Goal: Transaction & Acquisition: Purchase product/service

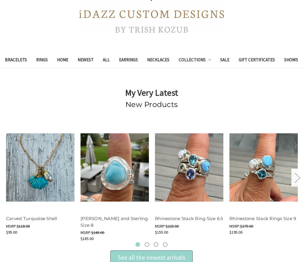
scroll to position [111, 0]
click at [16, 61] on link "Bracelets" at bounding box center [15, 61] width 31 height 14
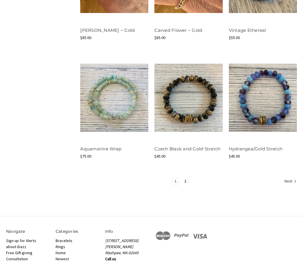
scroll to position [635, 0]
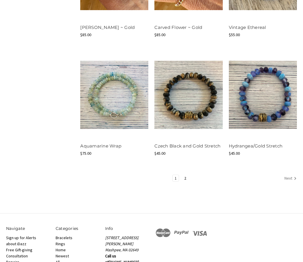
click at [287, 183] on link "Next" at bounding box center [289, 179] width 14 height 8
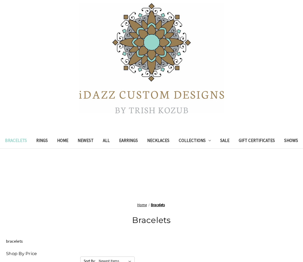
scroll to position [19, 0]
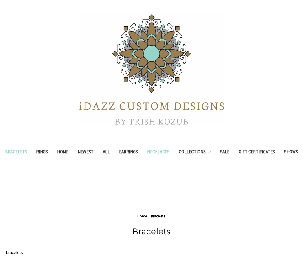
click at [159, 153] on link "Necklaces" at bounding box center [158, 153] width 32 height 14
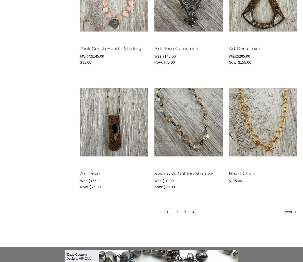
scroll to position [650, 0]
click at [291, 216] on link "Next" at bounding box center [289, 213] width 14 height 8
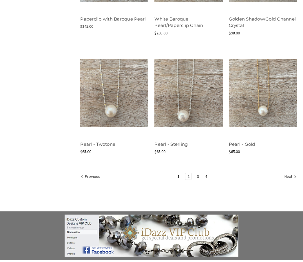
scroll to position [668, 0]
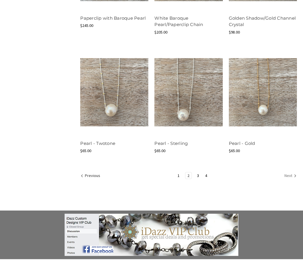
click at [291, 180] on link "Next" at bounding box center [289, 177] width 14 height 8
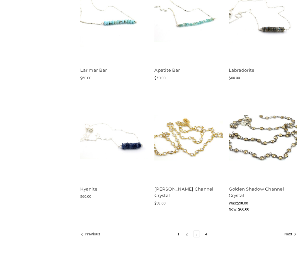
scroll to position [616, 0]
click at [193, 199] on link "[PERSON_NAME] Channel Crystal" at bounding box center [183, 192] width 59 height 12
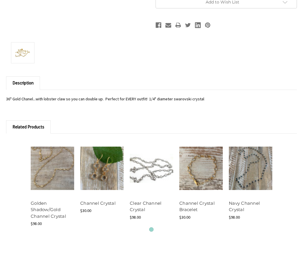
scroll to position [355, 0]
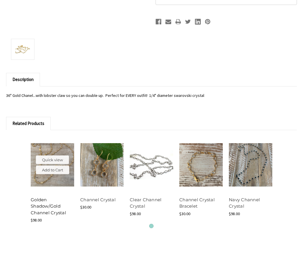
click at [35, 216] on link "Golden Shadow/Gold Channel Crystal" at bounding box center [48, 206] width 35 height 19
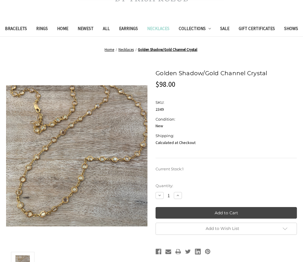
scroll to position [142, 0]
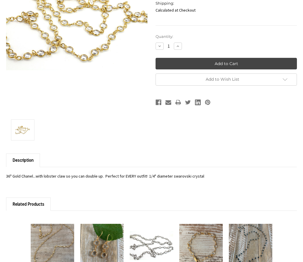
scroll to position [271, 0]
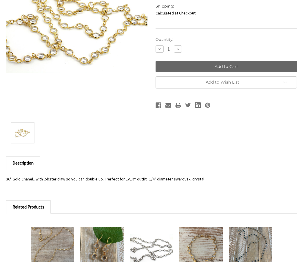
click at [267, 73] on input "Add to Cart" at bounding box center [225, 67] width 141 height 12
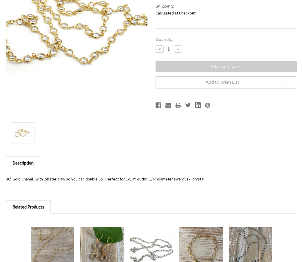
type input "Add to Cart"
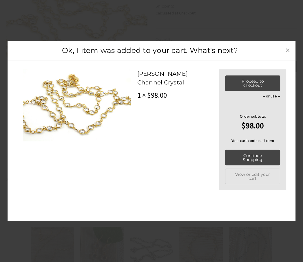
click at [286, 50] on span "×" at bounding box center [287, 50] width 5 height 12
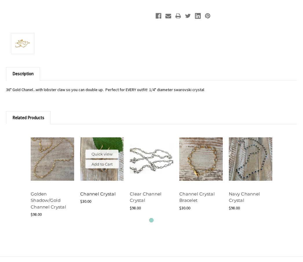
click at [91, 197] on link "Channel Crystal" at bounding box center [97, 194] width 35 height 5
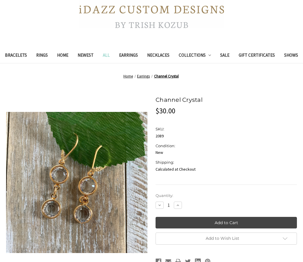
scroll to position [115, 0]
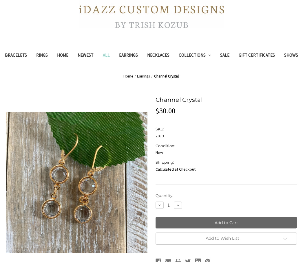
click at [248, 229] on input "Add to Cart" at bounding box center [225, 223] width 141 height 12
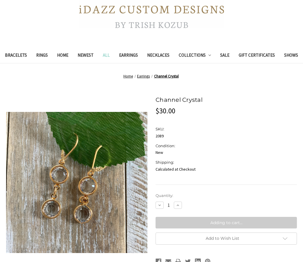
type input "Add to Cart"
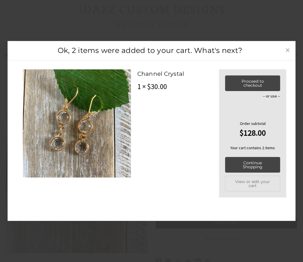
click at [285, 56] on span "×" at bounding box center [287, 50] width 5 height 12
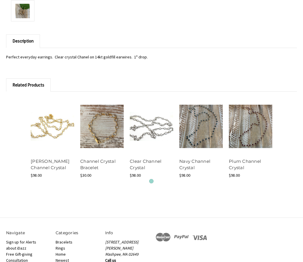
scroll to position [394, 0]
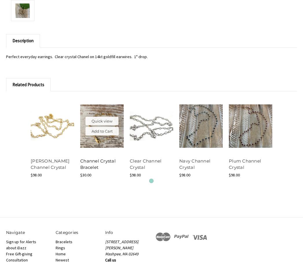
click at [90, 171] on link "Channel Crystal Bracelet" at bounding box center [97, 165] width 35 height 12
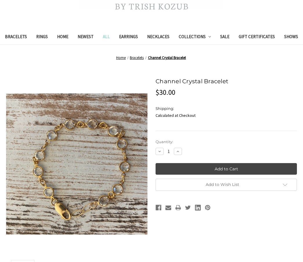
scroll to position [135, 0]
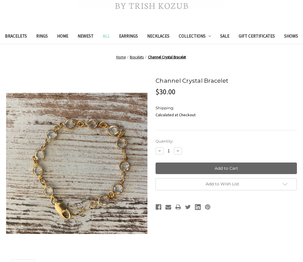
click at [271, 174] on input "Add to Cart" at bounding box center [225, 169] width 141 height 12
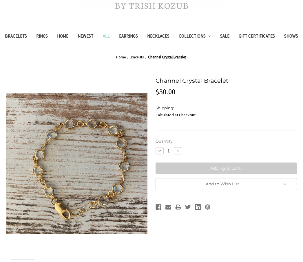
type input "Add to Cart"
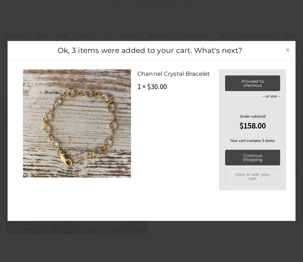
click at [284, 55] on link "×" at bounding box center [287, 49] width 9 height 9
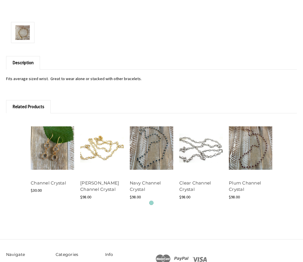
scroll to position [372, 0]
click at [196, 192] on link "Clear Channel Crystal" at bounding box center [195, 186] width 32 height 12
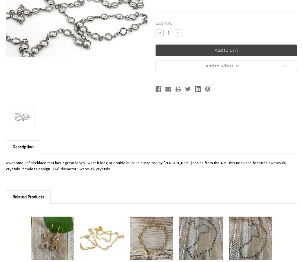
scroll to position [289, 0]
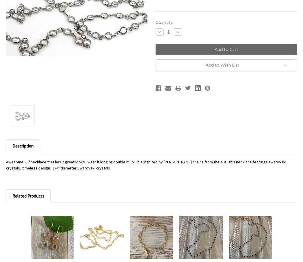
click at [245, 56] on input "Add to Cart" at bounding box center [225, 50] width 141 height 12
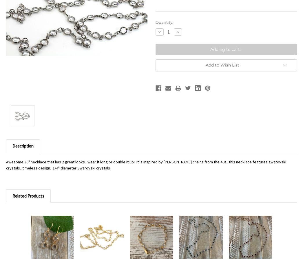
type input "Add to Cart"
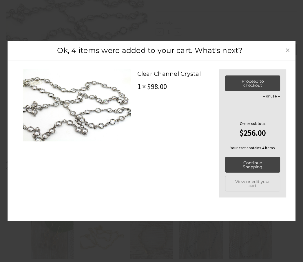
click at [287, 56] on span "×" at bounding box center [287, 50] width 5 height 12
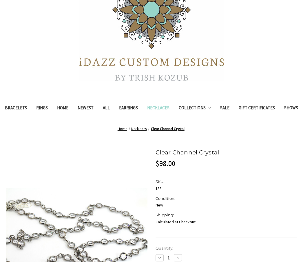
scroll to position [58, 0]
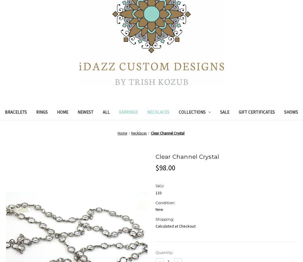
click at [128, 113] on link "Earrings" at bounding box center [128, 113] width 28 height 14
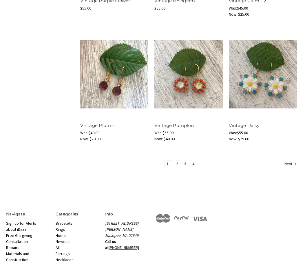
scroll to position [673, 0]
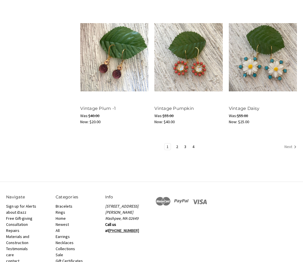
click at [289, 151] on link "Next" at bounding box center [289, 148] width 14 height 8
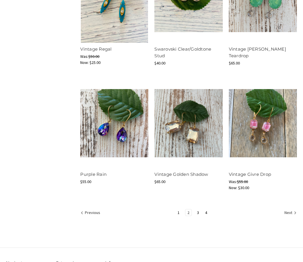
scroll to position [607, 0]
click at [288, 217] on link "Next" at bounding box center [289, 214] width 14 height 8
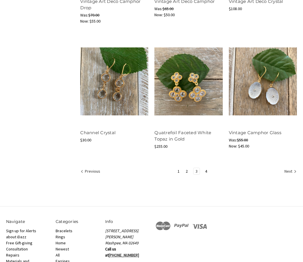
scroll to position [662, 0]
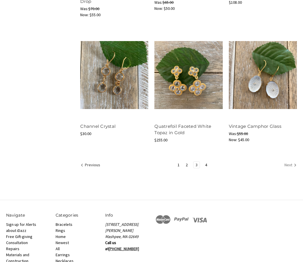
click at [289, 169] on link "Next" at bounding box center [289, 166] width 14 height 8
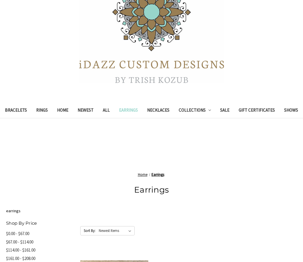
scroll to position [60, 0]
click at [229, 111] on link "Sale" at bounding box center [224, 111] width 19 height 14
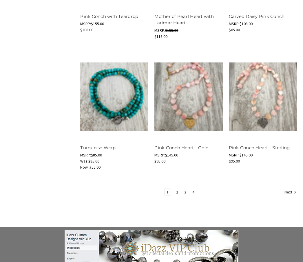
scroll to position [704, 0]
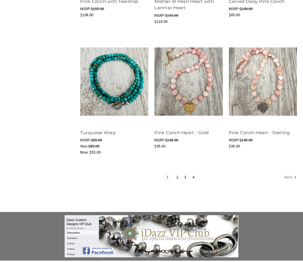
click at [289, 182] on link "Next" at bounding box center [289, 178] width 14 height 8
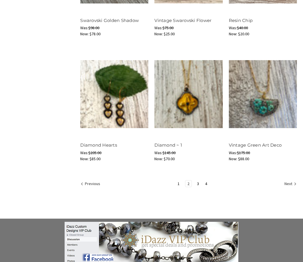
scroll to position [675, 0]
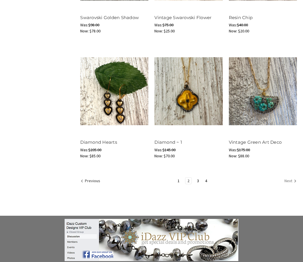
click at [293, 184] on icon "Next" at bounding box center [295, 182] width 6 height 6
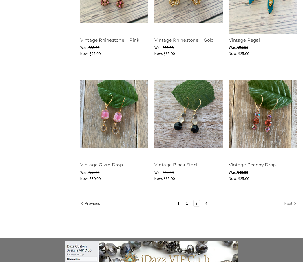
scroll to position [652, 0]
click at [290, 208] on link "Next" at bounding box center [289, 204] width 14 height 8
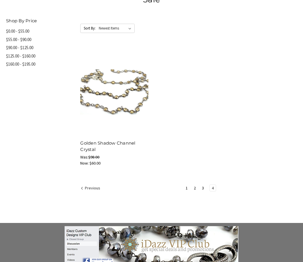
scroll to position [300, 0]
click at [88, 153] on link "Golden Shadow Channel Crystal" at bounding box center [107, 146] width 55 height 12
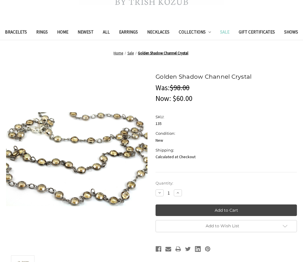
scroll to position [139, 0]
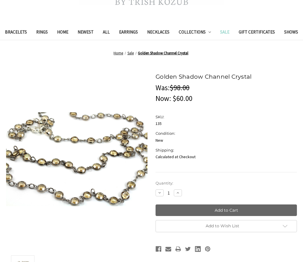
click at [265, 216] on input "Add to Cart" at bounding box center [225, 211] width 141 height 12
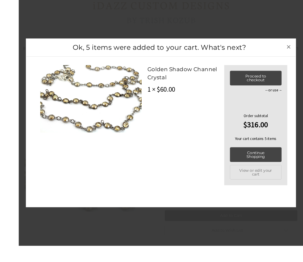
scroll to position [140, 0]
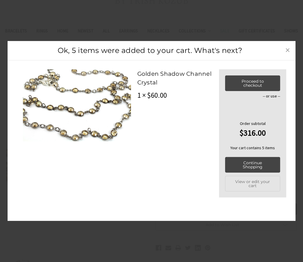
click at [284, 55] on link "×" at bounding box center [287, 49] width 9 height 9
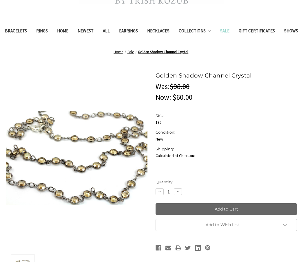
click at [256, 215] on input "Add to Cart" at bounding box center [225, 209] width 141 height 12
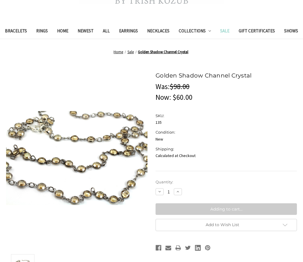
type input "Add to Cart"
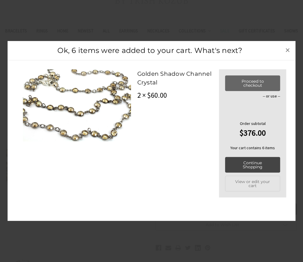
click at [265, 91] on link "Proceed to checkout" at bounding box center [252, 84] width 55 height 16
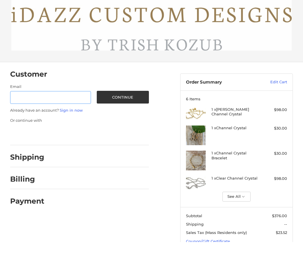
scroll to position [164, 0]
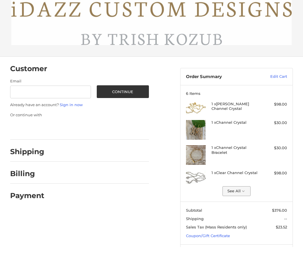
click at [242, 201] on button "See All" at bounding box center [236, 206] width 28 height 10
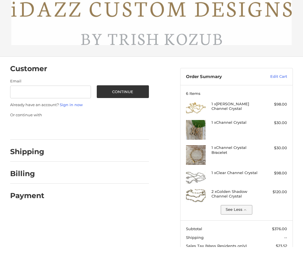
scroll to position [179, 0]
click at [280, 76] on link "Edit Cart" at bounding box center [271, 77] width 32 height 6
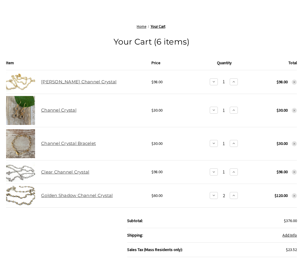
scroll to position [211, 0]
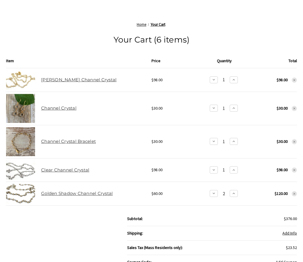
click at [292, 172] on icon at bounding box center [293, 169] width 3 height 3
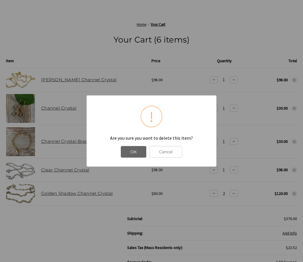
click at [138, 158] on button "OK" at bounding box center [133, 152] width 25 height 12
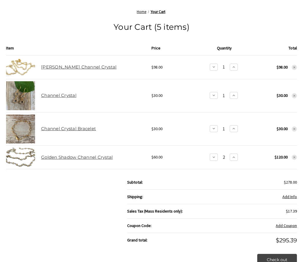
scroll to position [223, 0]
click at [49, 160] on link "Golden Shadow Channel Crystal" at bounding box center [76, 157] width 71 height 5
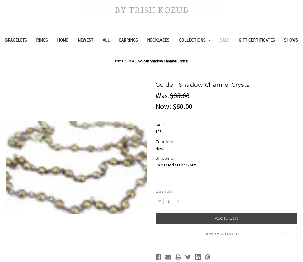
scroll to position [131, 0]
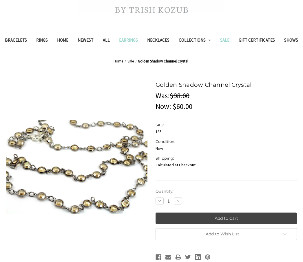
click at [131, 43] on link "Earrings" at bounding box center [128, 41] width 28 height 14
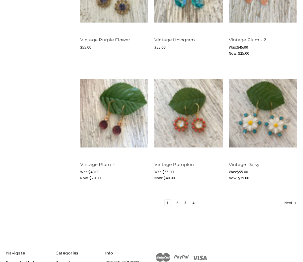
scroll to position [618, 0]
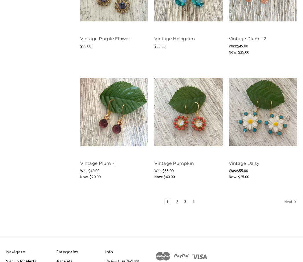
click at [290, 206] on link "Next" at bounding box center [289, 203] width 14 height 8
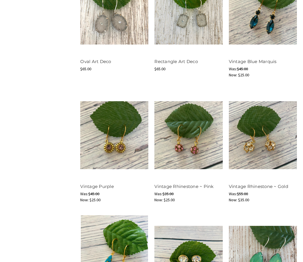
scroll to position [345, 0]
click at [284, 203] on div "Now: $35.00" at bounding box center [263, 200] width 68 height 6
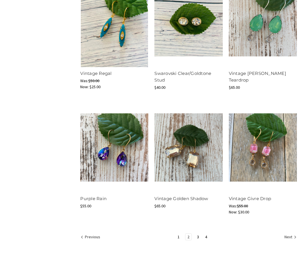
scroll to position [583, 0]
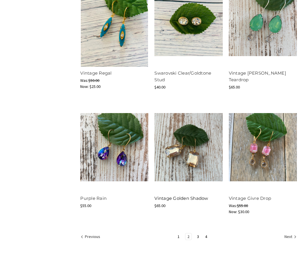
click at [197, 201] on link "Vintage Golden Shadow" at bounding box center [181, 198] width 54 height 5
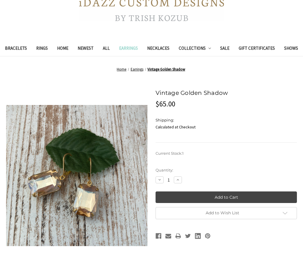
scroll to position [122, 0]
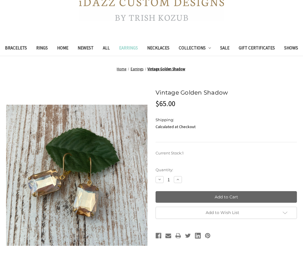
click at [264, 203] on input "Add to Cart" at bounding box center [225, 198] width 141 height 12
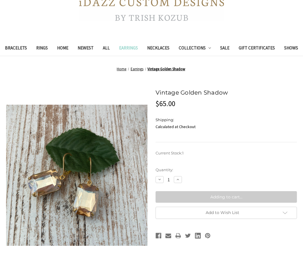
type input "Add to Cart"
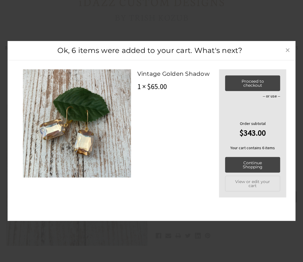
click at [285, 52] on link "×" at bounding box center [287, 49] width 9 height 9
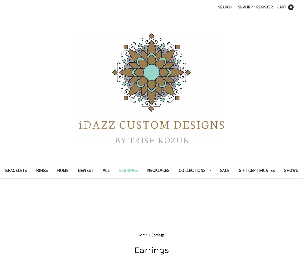
scroll to position [603, 0]
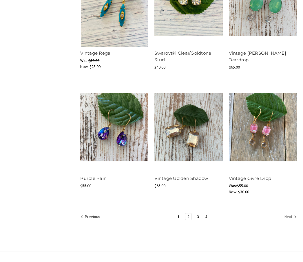
click at [289, 221] on link "Next" at bounding box center [289, 218] width 14 height 8
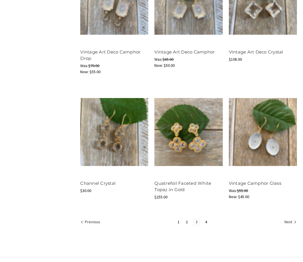
scroll to position [607, 0]
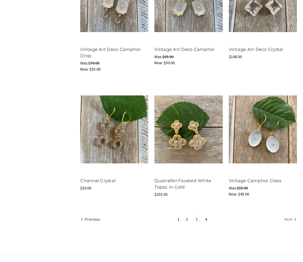
click at [289, 224] on link "Next" at bounding box center [289, 220] width 14 height 8
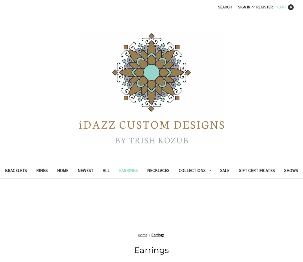
click at [287, 8] on link "Cart 6" at bounding box center [285, 7] width 23 height 14
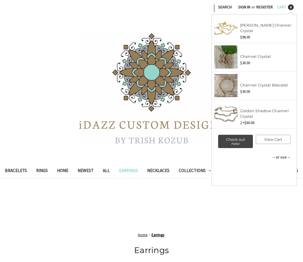
click at [269, 144] on link "View Cart" at bounding box center [273, 139] width 35 height 9
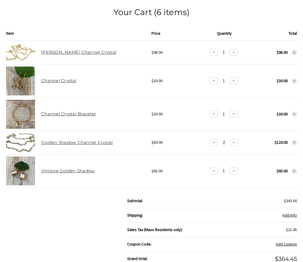
scroll to position [258, 0]
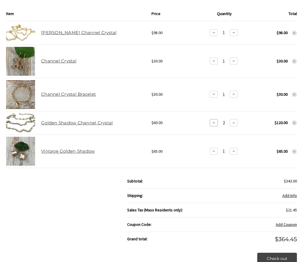
click at [216, 126] on button "Decrease Quantity:" at bounding box center [214, 122] width 8 height 7
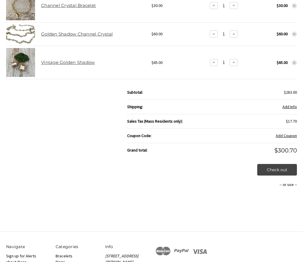
scroll to position [348, 0]
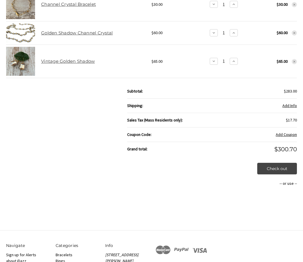
click at [301, 181] on div "Home Your Cart Your Cart (5 items) Item Price Quantity Total Crystal Gold Chann…" at bounding box center [151, 23] width 303 height 365
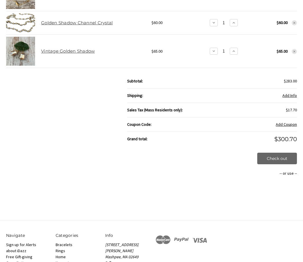
scroll to position [358, 0]
click at [281, 164] on link "Check out" at bounding box center [277, 159] width 40 height 12
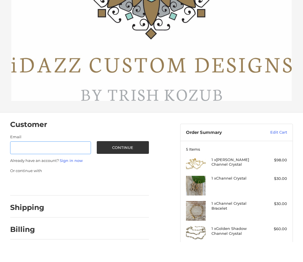
scroll to position [164, 0]
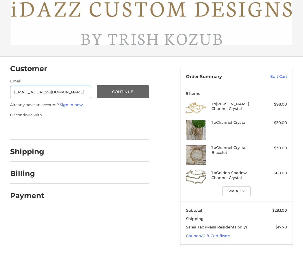
type input "michaelmartin0704@gmail.com"
click at [129, 100] on button "Continue" at bounding box center [123, 106] width 52 height 13
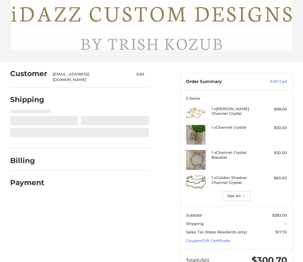
select select "US"
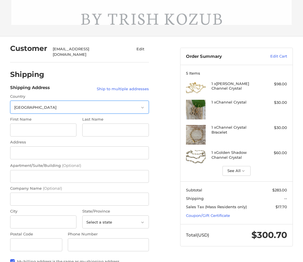
scroll to position [201, 0]
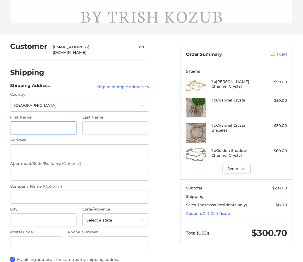
click at [56, 122] on input "First Name" at bounding box center [43, 128] width 67 height 13
type input "Rylie/Michael"
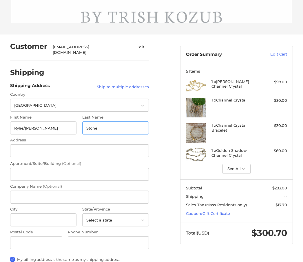
type input "Stone"
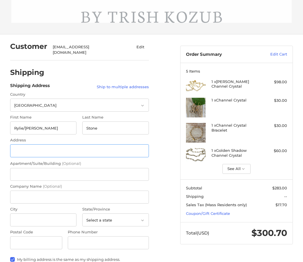
click at [97, 144] on input "Address" at bounding box center [79, 150] width 139 height 13
type input "2015 Leidig Road"
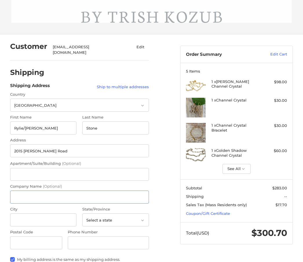
click at [109, 195] on input "Company Name (Optional)" at bounding box center [79, 197] width 139 height 13
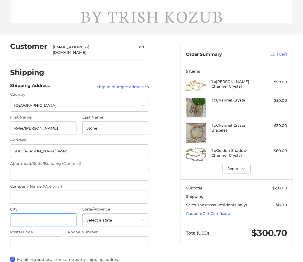
click at [65, 221] on input "City" at bounding box center [43, 220] width 67 height 13
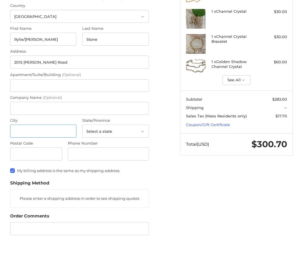
scroll to position [273, 0]
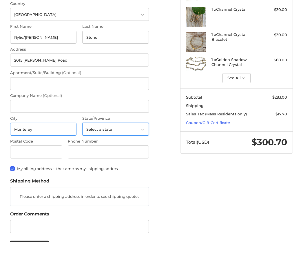
type input "Monterey"
click at [135, 143] on select "Select a state Alabama Alaska American Samoa Arizona Arkansas Armed Forces Amer…" at bounding box center [115, 149] width 67 height 13
click at [135, 127] on select "Select a state Alabama Alaska American Samoa Arizona Arkansas Armed Forces Amer…" at bounding box center [115, 129] width 67 height 13
select select "CA"
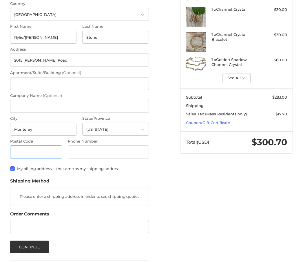
click at [48, 150] on input "Postal Code" at bounding box center [36, 152] width 52 height 13
type input "93940"
click at [130, 150] on input "Phone Number" at bounding box center [108, 152] width 81 height 13
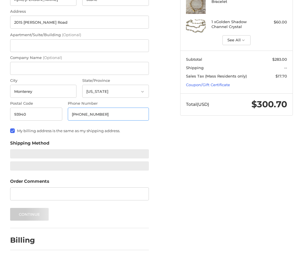
scroll to position [341, 0]
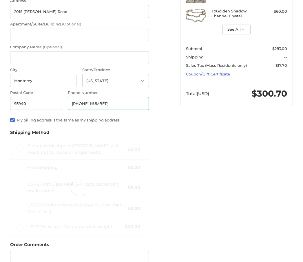
type input "443-618-0631"
click at [10, 118] on label "My billing address is the same as my shipping address." at bounding box center [79, 120] width 139 height 5
click at [10, 118] on input "My billing address is the same as my shipping address." at bounding box center [10, 118] width 0 height 0
checkbox input "false"
radio input "true"
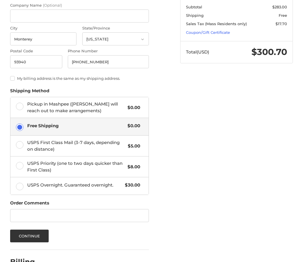
scroll to position [394, 0]
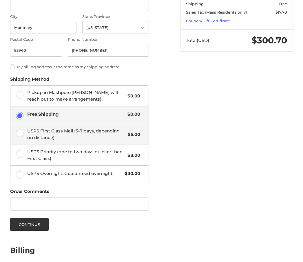
click at [19, 130] on label "USPS First Class Mail (3-7 days, depending on distance) $5.00" at bounding box center [79, 134] width 138 height 21
click at [11, 124] on input "USPS First Class Mail (3-7 days, depending on distance) $5.00" at bounding box center [10, 124] width 0 height 0
radio input "true"
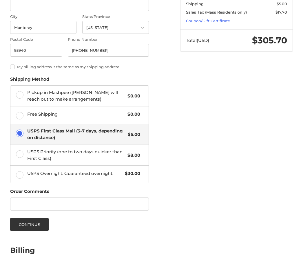
click at [6, 218] on div "Customer michaelmartin0704@gmail.com Edit Shipping Shipping Address Ship to mul…" at bounding box center [91, 62] width 170 height 441
click at [13, 219] on button "Continue" at bounding box center [29, 224] width 39 height 13
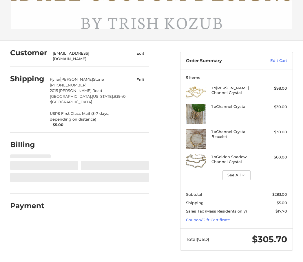
scroll to position [175, 0]
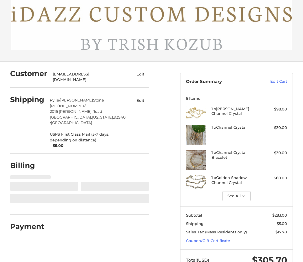
select select "US"
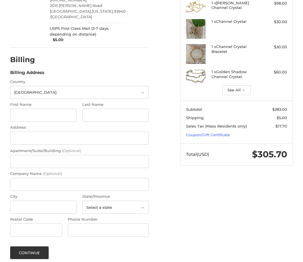
scroll to position [286, 0]
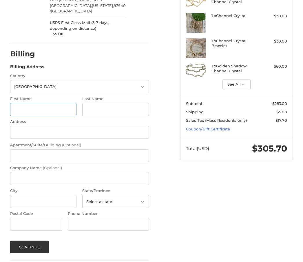
click at [57, 106] on input "First Name" at bounding box center [43, 109] width 67 height 13
type input "Michael"
type input "Martin"
click at [16, 130] on input "Address" at bounding box center [79, 132] width 139 height 13
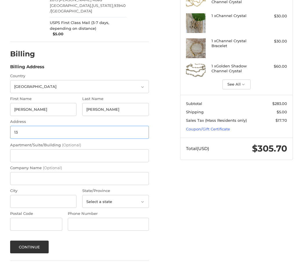
type input "1"
type input "1 Ocean Ridge Blvd. S"
click at [19, 196] on input "City" at bounding box center [43, 201] width 67 height 13
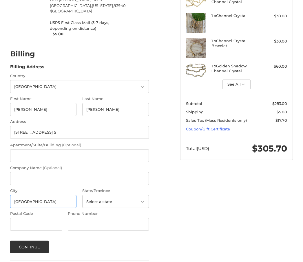
type input "Palm Coast"
click at [134, 195] on select "Select a state Alabama Alaska American Samoa Arizona Arkansas Armed Forces Amer…" at bounding box center [115, 201] width 67 height 13
click at [131, 197] on select "Select a state Alabama Alaska American Samoa Arizona Arkansas Armed Forces Amer…" at bounding box center [115, 201] width 67 height 13
select select "FL"
click at [52, 221] on input "Postal Code" at bounding box center [36, 224] width 52 height 13
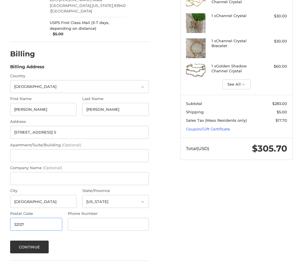
type input "32137"
click at [130, 221] on input "Phone Number" at bounding box center [108, 224] width 81 height 13
type input "443-618-0631"
click at [23, 241] on button "Continue" at bounding box center [29, 247] width 39 height 13
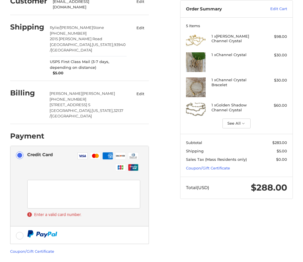
scroll to position [264, 0]
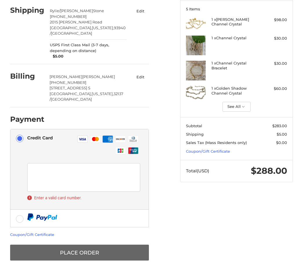
click at [129, 245] on button "Place Order" at bounding box center [79, 253] width 139 height 16
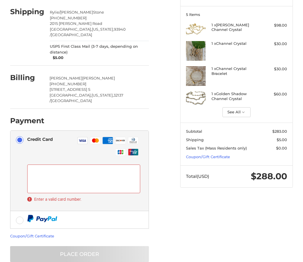
scroll to position [238, 0]
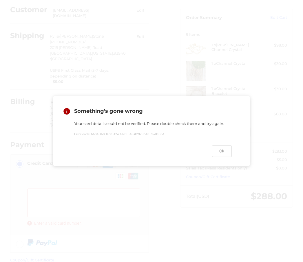
click at [223, 157] on button "Ok" at bounding box center [222, 151] width 20 height 11
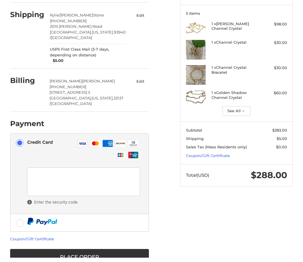
scroll to position [264, 0]
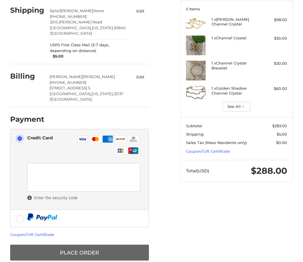
click at [93, 245] on button "Place Order" at bounding box center [79, 253] width 139 height 16
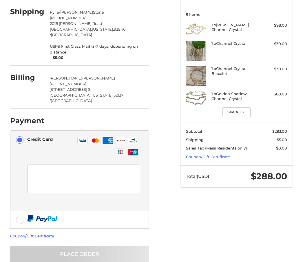
scroll to position [238, 0]
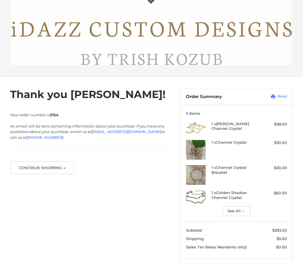
scroll to position [169, 0]
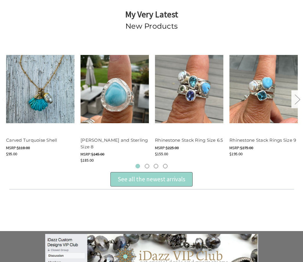
scroll to position [189, 0]
